Goal: Task Accomplishment & Management: Manage account settings

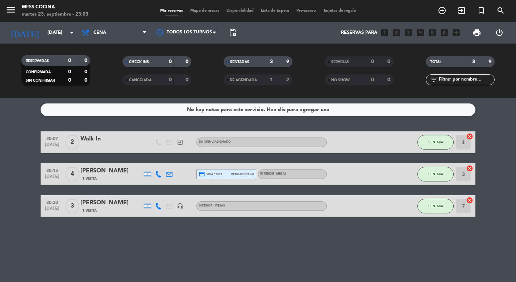
click at [66, 50] on div "RESERVADAS 0 0 CONFIRMADA 0 0 SIN CONFIRMAR 0 0 CHECK INS 0 0 CANCELADA 0 0 SEN…" at bounding box center [258, 71] width 516 height 54
click at [66, 36] on input "[DATE]" at bounding box center [75, 32] width 63 height 13
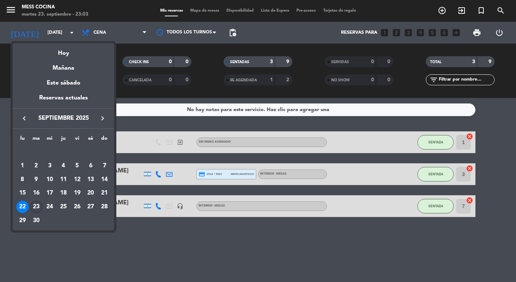
click at [40, 207] on div "23" at bounding box center [36, 207] width 12 height 12
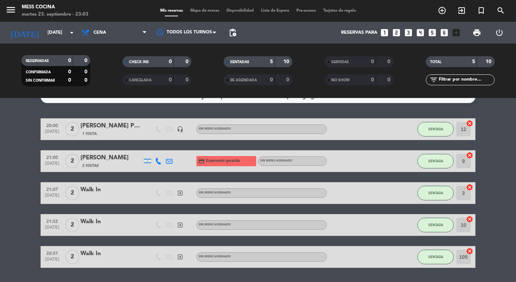
scroll to position [15, 0]
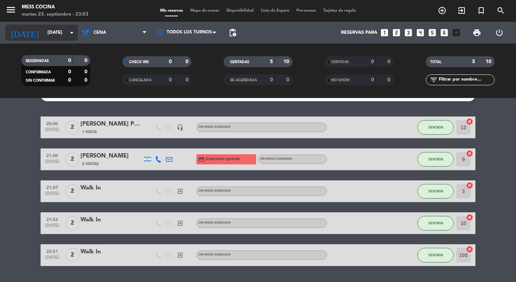
click at [60, 30] on input "[DATE]" at bounding box center [75, 32] width 63 height 13
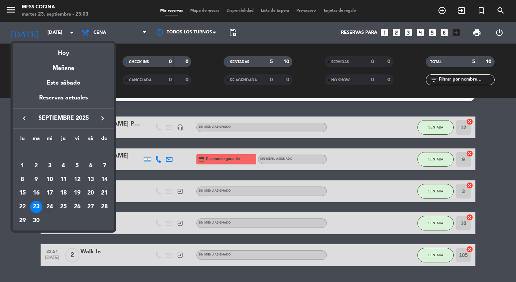
click at [44, 206] on td "24" at bounding box center [50, 207] width 14 height 14
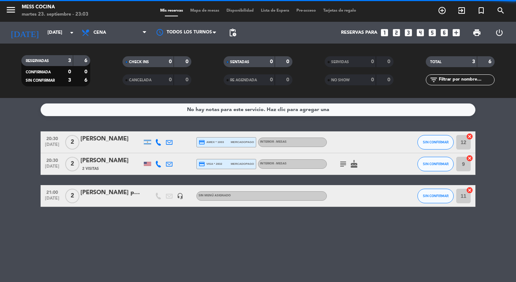
scroll to position [0, 0]
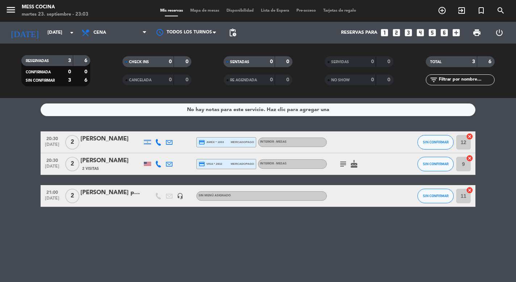
click at [346, 163] on icon "subject" at bounding box center [343, 164] width 9 height 9
click at [121, 160] on div "[PERSON_NAME]" at bounding box center [112, 160] width 62 height 9
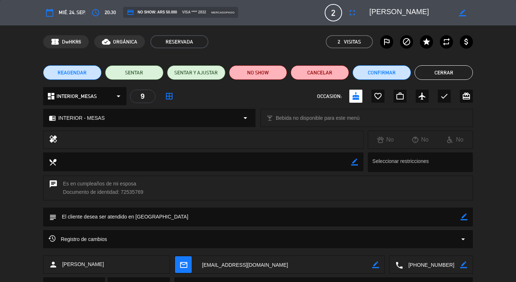
click at [427, 70] on button "Cerrar" at bounding box center [444, 72] width 58 height 15
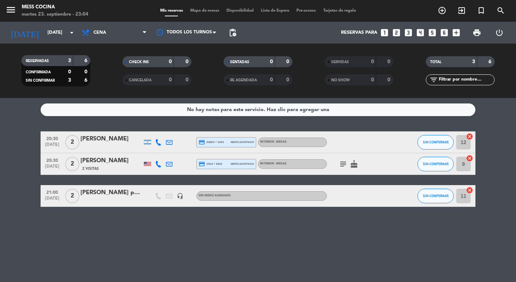
drag, startPoint x: 191, startPoint y: 127, endPoint x: 188, endPoint y: 218, distance: 91.5
click at [188, 218] on div "No hay notas para este servicio. Haz clic para agregar una 20:30 [DATE] 2 [PERS…" at bounding box center [258, 190] width 516 height 184
click at [54, 32] on input "[DATE]" at bounding box center [75, 32] width 63 height 13
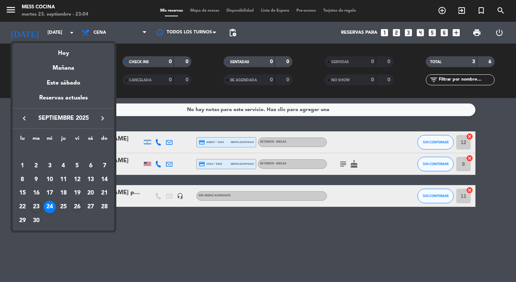
click at [77, 209] on div "26" at bounding box center [77, 207] width 12 height 12
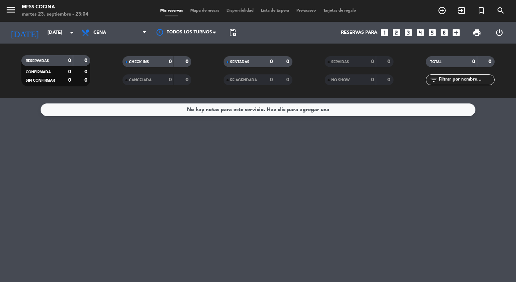
click at [60, 41] on div "[DATE] [DATE] arrow_drop_down" at bounding box center [41, 33] width 73 height 22
click at [62, 38] on input "[DATE]" at bounding box center [75, 32] width 63 height 13
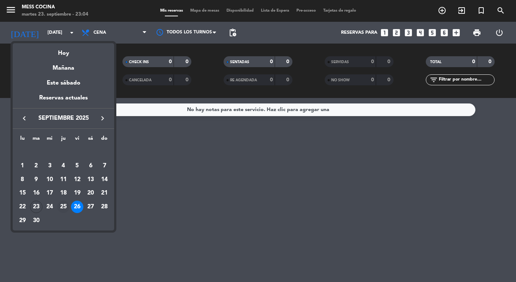
click at [62, 214] on td "25" at bounding box center [64, 207] width 14 height 14
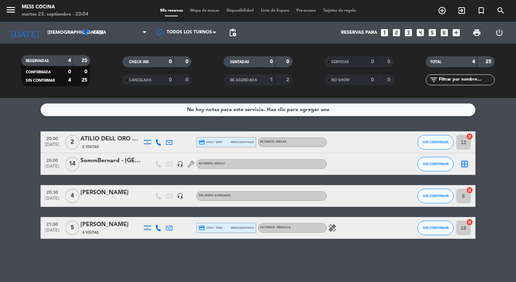
drag, startPoint x: 18, startPoint y: 171, endPoint x: 123, endPoint y: 252, distance: 132.7
click at [123, 252] on div "No hay notas para este servicio. Haz clic para agregar una 20:00 [DATE] 2 [PERS…" at bounding box center [258, 190] width 516 height 184
click at [331, 228] on icon "healing" at bounding box center [332, 227] width 9 height 9
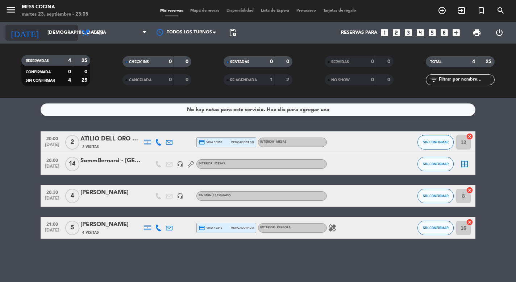
click at [61, 28] on input "[DEMOGRAPHIC_DATA][DATE]" at bounding box center [75, 32] width 63 height 13
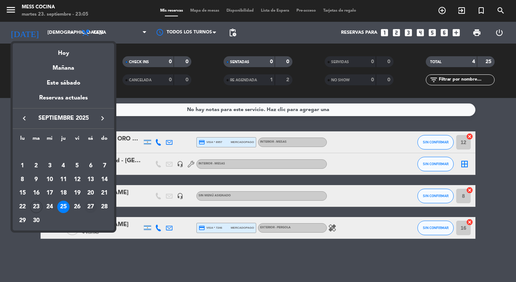
click at [88, 202] on div "27" at bounding box center [91, 207] width 12 height 12
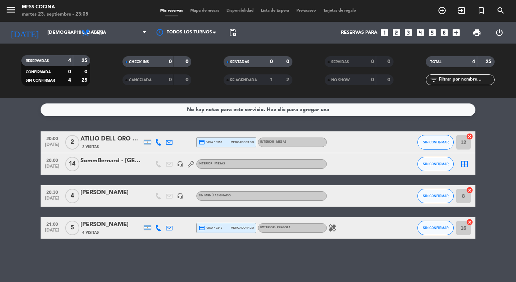
type input "[DATE]"
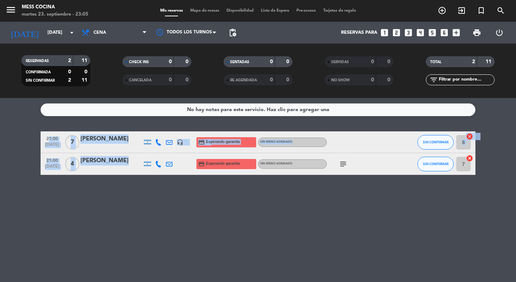
drag, startPoint x: 34, startPoint y: 140, endPoint x: 111, endPoint y: 201, distance: 98.0
click at [111, 201] on div "No hay notas para este servicio. Haz clic para agregar una 21:00 [DATE] 7 [PERS…" at bounding box center [258, 190] width 516 height 184
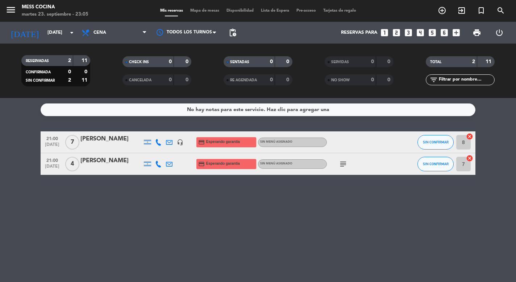
click at [341, 166] on icon "subject" at bounding box center [343, 164] width 9 height 9
click at [105, 166] on div at bounding box center [112, 169] width 62 height 6
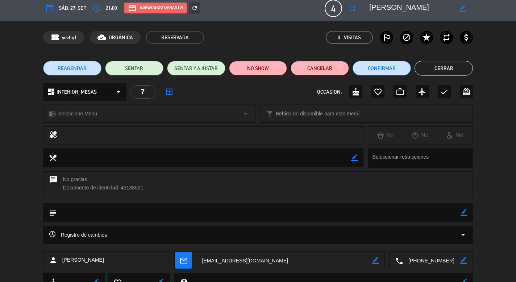
scroll to position [4, 0]
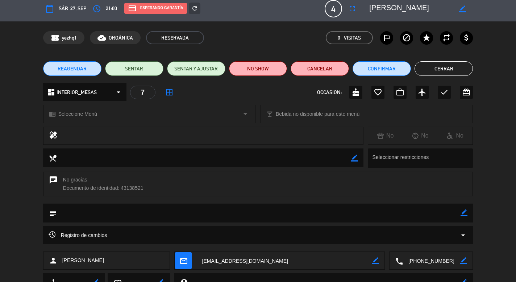
click at [437, 57] on div "REAGENDAR SENTAR SENTAR Y AJUSTAR NO SHOW Cancelar Confirmar Cerrar" at bounding box center [258, 68] width 516 height 29
click at [436, 64] on button "Cerrar" at bounding box center [444, 68] width 58 height 15
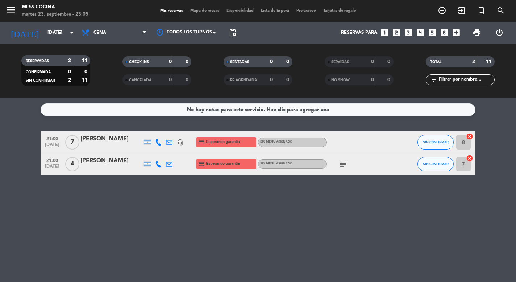
click at [101, 161] on div "[PERSON_NAME]" at bounding box center [112, 160] width 62 height 9
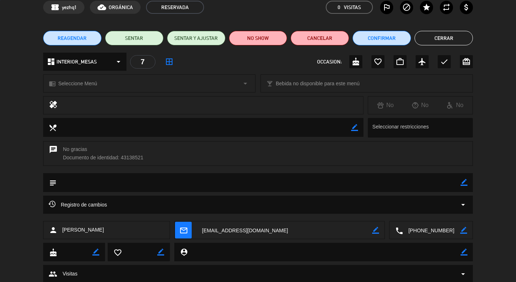
scroll to position [36, 0]
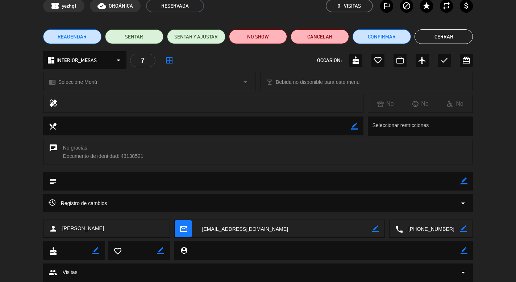
click at [118, 210] on div "Registro de cambios arrow_drop_down" at bounding box center [258, 203] width 431 height 18
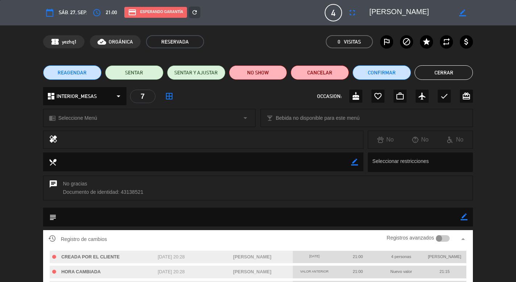
scroll to position [0, 0]
click at [424, 70] on button "Cerrar" at bounding box center [444, 72] width 58 height 15
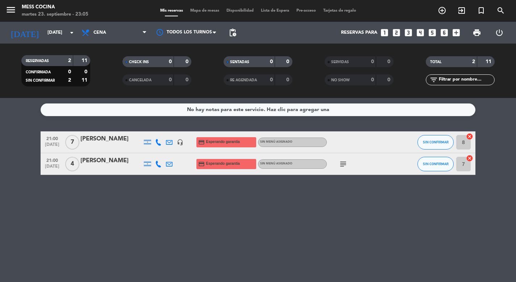
click at [184, 142] on div "headset_mic" at bounding box center [180, 141] width 11 height 21
click at [182, 142] on icon "headset_mic" at bounding box center [180, 142] width 7 height 7
